Goal: Task Accomplishment & Management: Complete application form

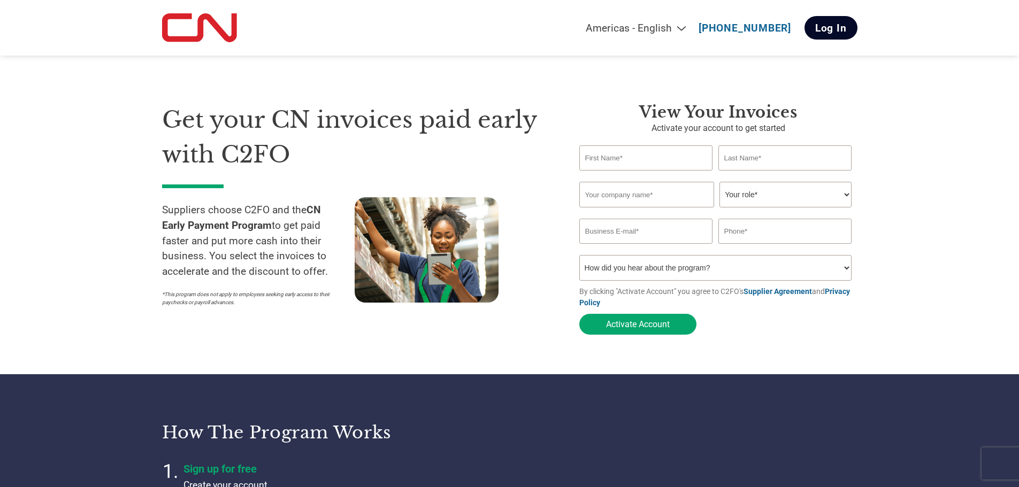
click at [834, 26] on link "Log In" at bounding box center [831, 28] width 53 height 24
click at [666, 193] on input "text" at bounding box center [646, 195] width 135 height 26
click at [553, 231] on div "Get your CN invoices paid early with C2FO Suppliers choose C2FO and the CN Earl…" at bounding box center [362, 222] width 401 height 238
click at [650, 204] on input "text" at bounding box center [646, 195] width 135 height 26
type input "10230639 Manitoba OA Ks Auto Electric"
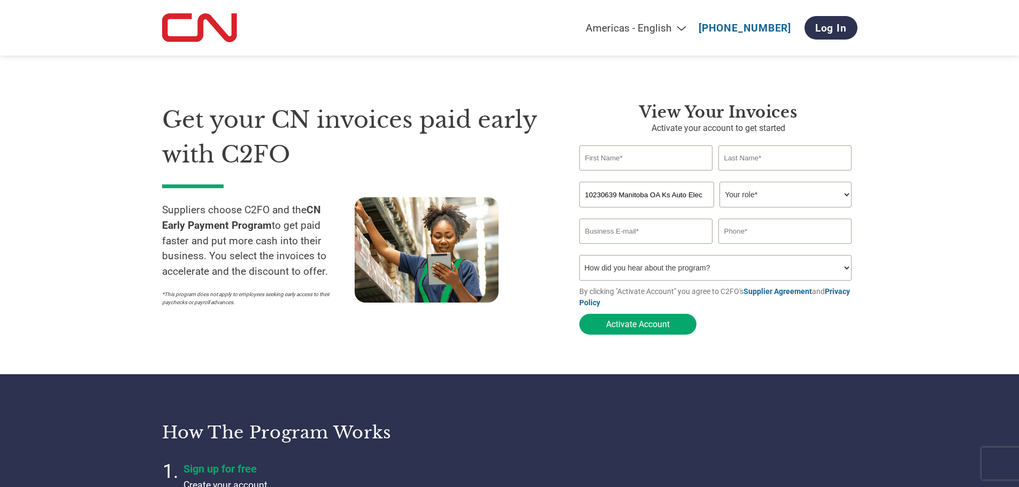
click at [632, 161] on input "text" at bounding box center [646, 158] width 134 height 25
type input "[PERSON_NAME]"
type input "jory"
type input "2042291468"
click at [665, 234] on input "email" at bounding box center [646, 231] width 134 height 25
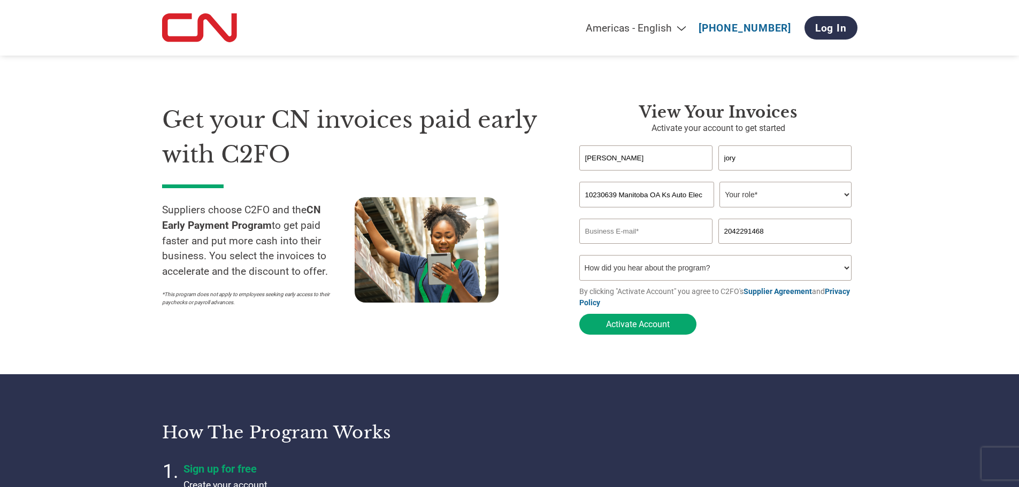
type input "[EMAIL_ADDRESS][DOMAIN_NAME]"
click at [639, 326] on button "Activate Account" at bounding box center [637, 324] width 117 height 21
click at [749, 197] on select "Your role* CFO Controller Credit Manager Finance Director Treasurer CEO Preside…" at bounding box center [786, 195] width 132 height 26
select select "OTHER"
click at [720, 183] on select "Your role* CFO Controller Credit Manager Finance Director Treasurer CEO Preside…" at bounding box center [786, 195] width 132 height 26
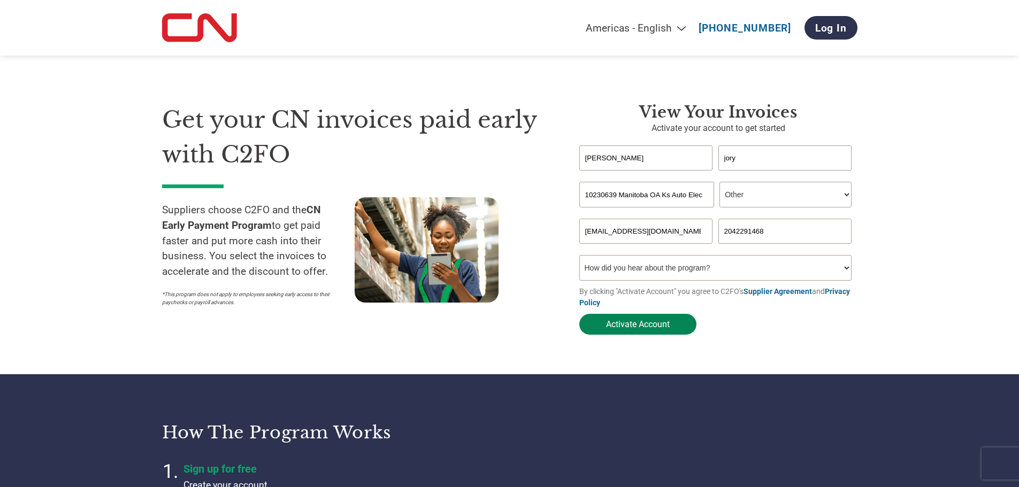
click at [650, 324] on button "Activate Account" at bounding box center [637, 324] width 117 height 21
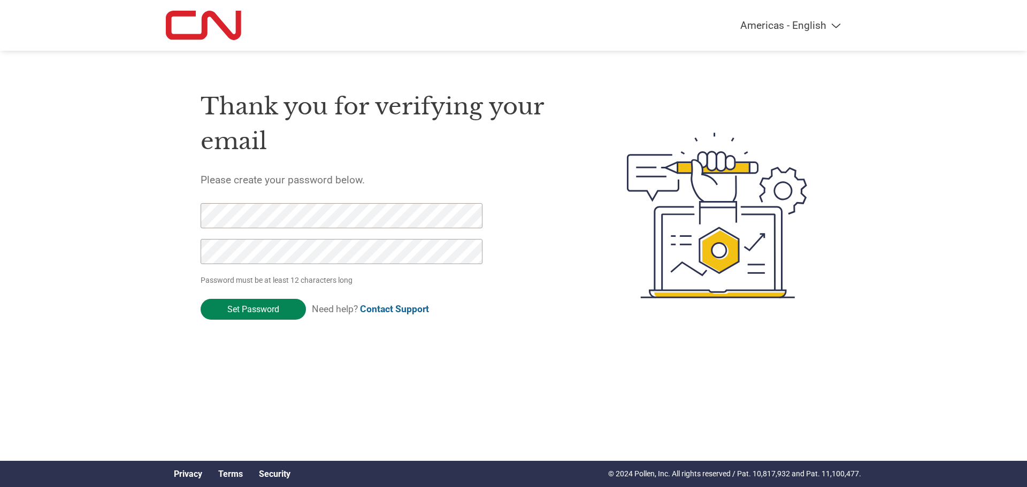
click at [240, 304] on input "Set Password" at bounding box center [253, 309] width 105 height 21
